Goal: Entertainment & Leisure: Consume media (video, audio)

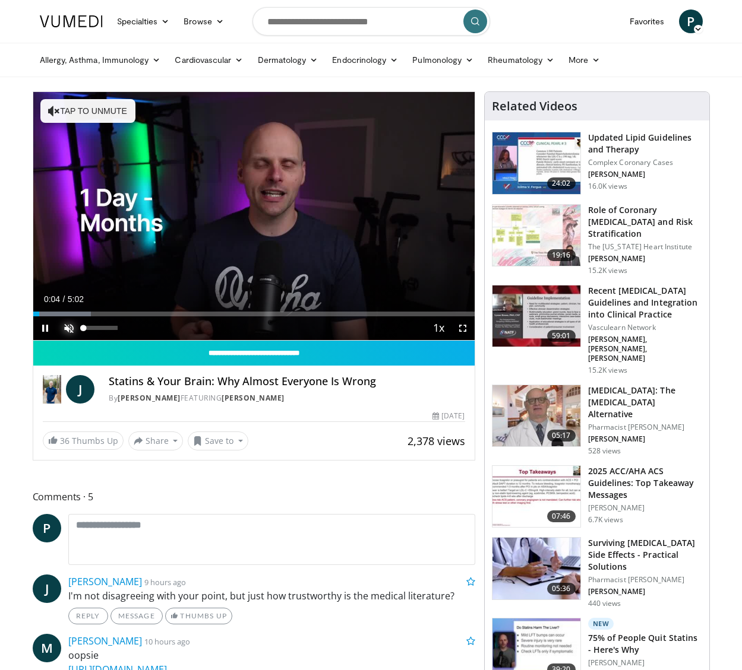
click at [69, 328] on span "Video Player" at bounding box center [69, 329] width 24 height 24
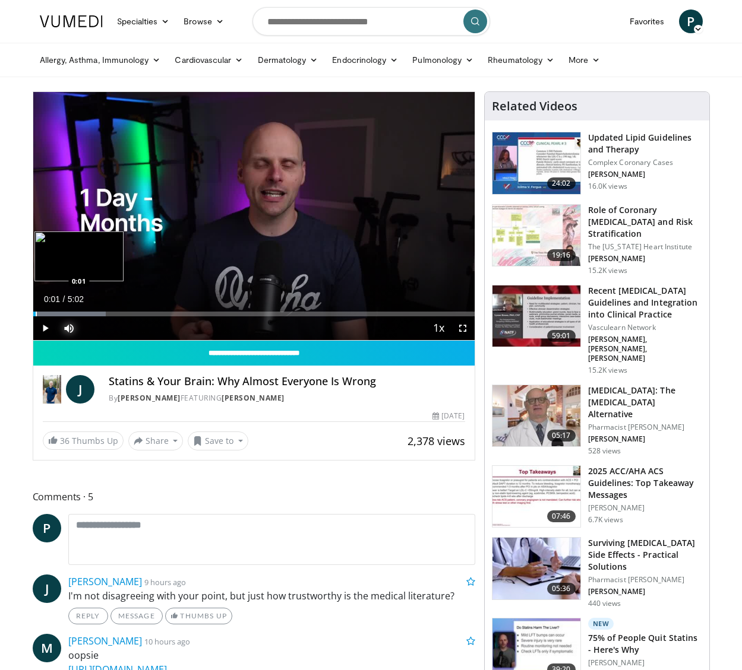
click at [36, 314] on div "Progress Bar" at bounding box center [36, 314] width 1 height 5
drag, startPoint x: 39, startPoint y: 314, endPoint x: 32, endPoint y: 314, distance: 7.2
click at [33, 314] on div "**********" at bounding box center [254, 275] width 442 height 369
